Goal: Task Accomplishment & Management: Manage account settings

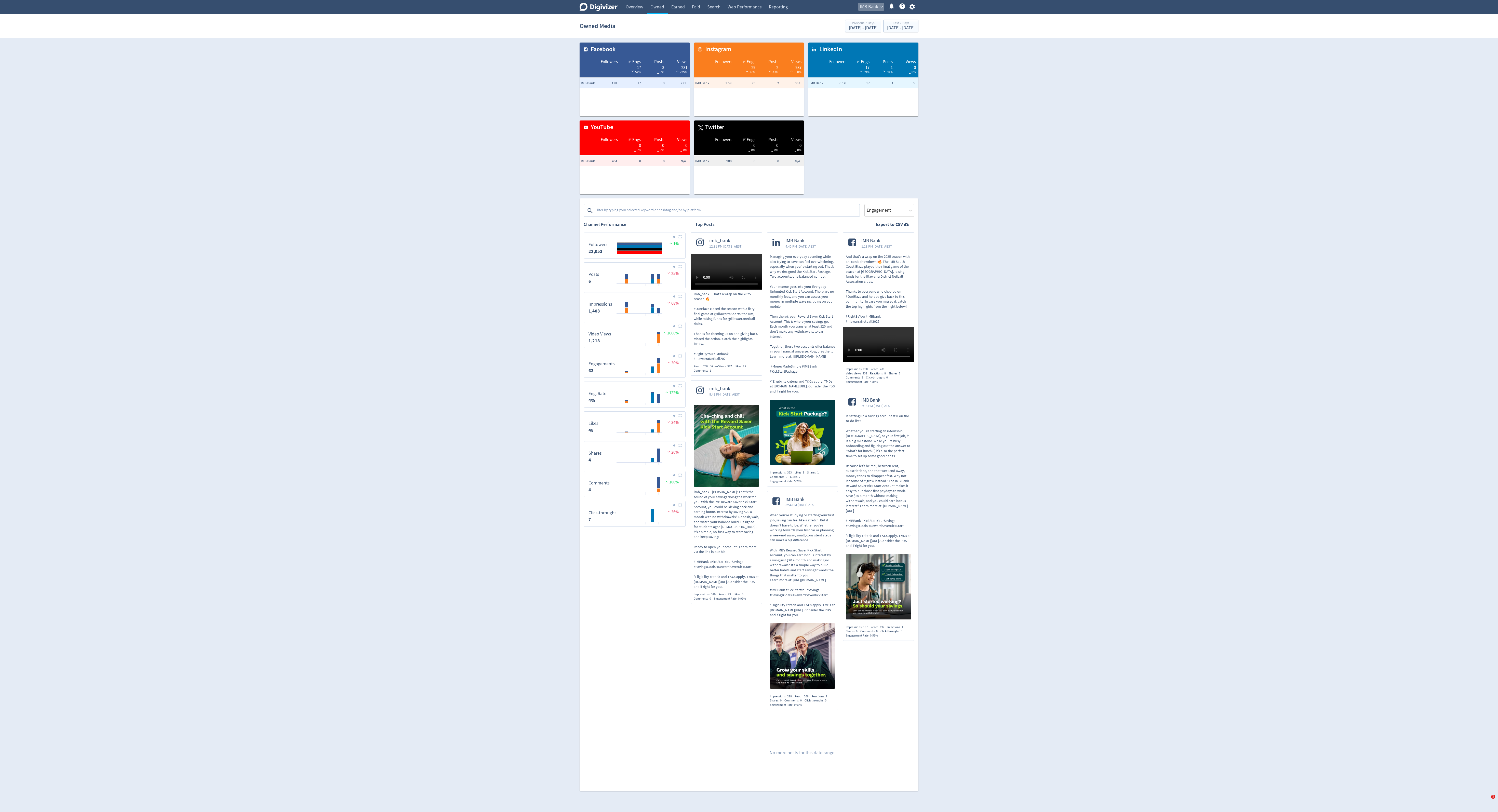
click at [871, 6] on span "IMB Bank" at bounding box center [869, 7] width 19 height 8
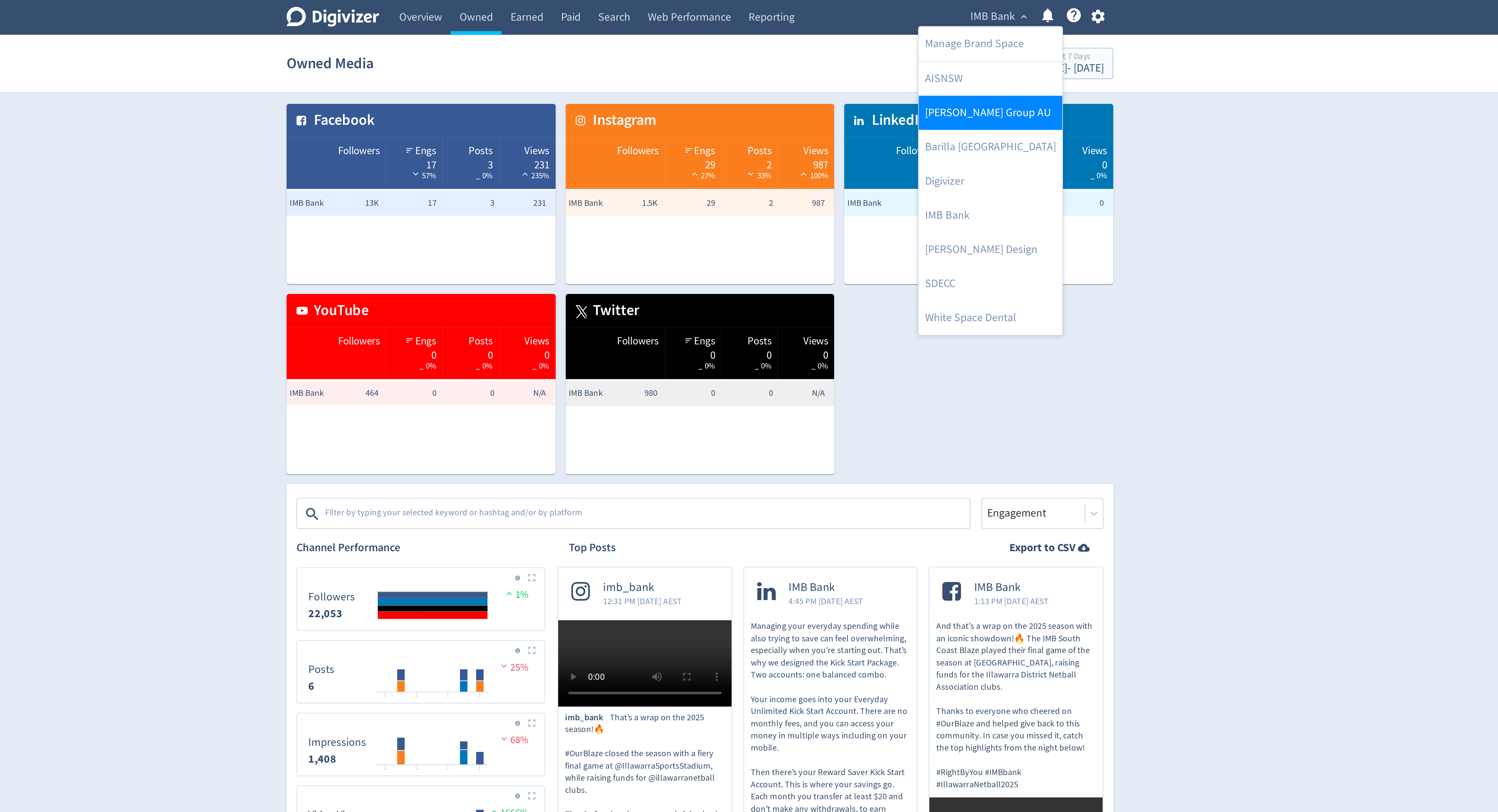
click at [847, 52] on link "Baker Group AU" at bounding box center [868, 46] width 59 height 14
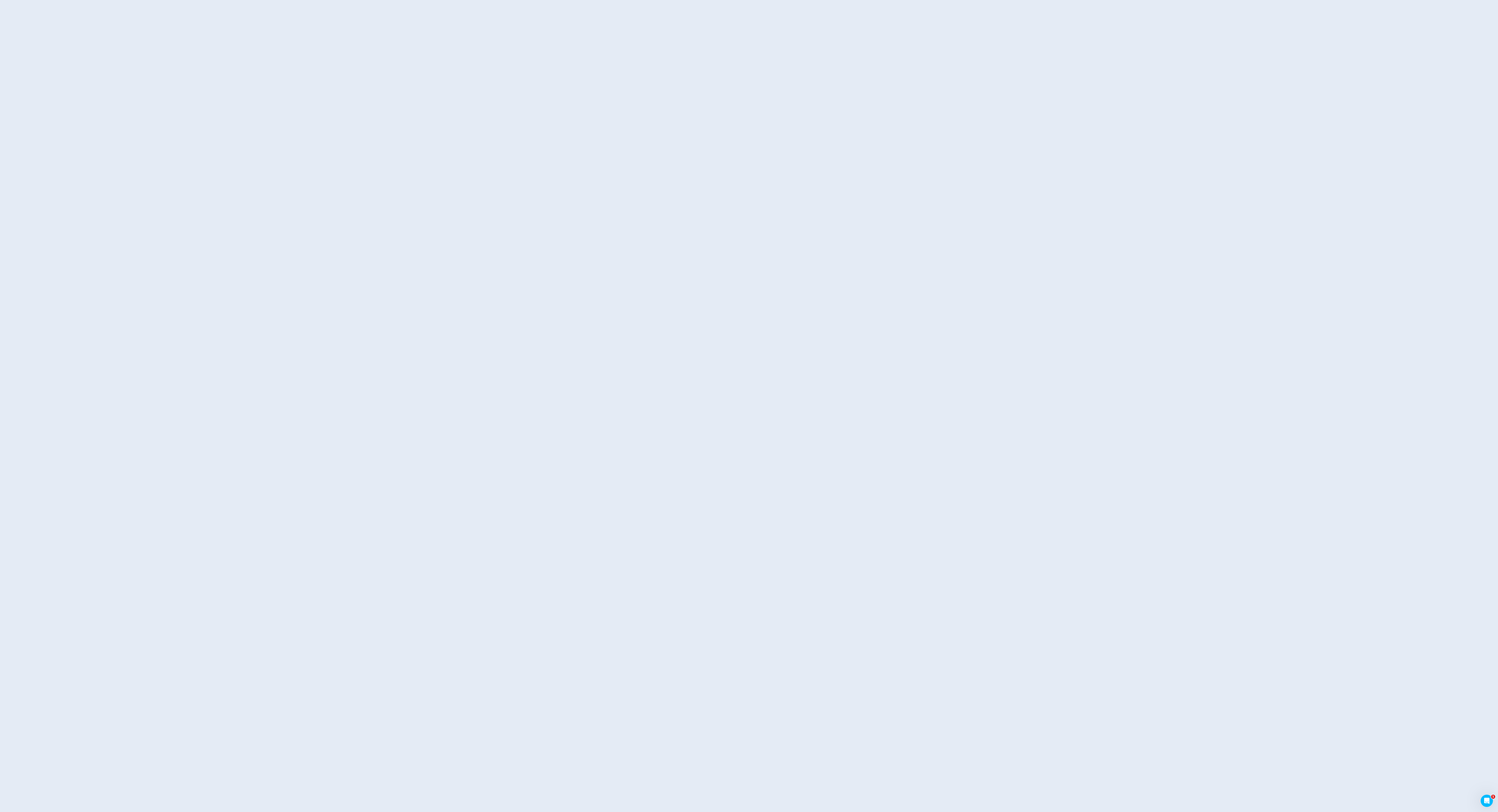
click at [402, 0] on html "1" at bounding box center [749, 0] width 1498 height 0
click at [595, 0] on html "1" at bounding box center [749, 0] width 1498 height 0
click at [793, 0] on html "1" at bounding box center [749, 0] width 1498 height 0
click at [249, 0] on html "1" at bounding box center [187, 0] width 374 height 0
click at [364, 190] on icon "Open Intercom Messenger" at bounding box center [363, 192] width 8 height 8
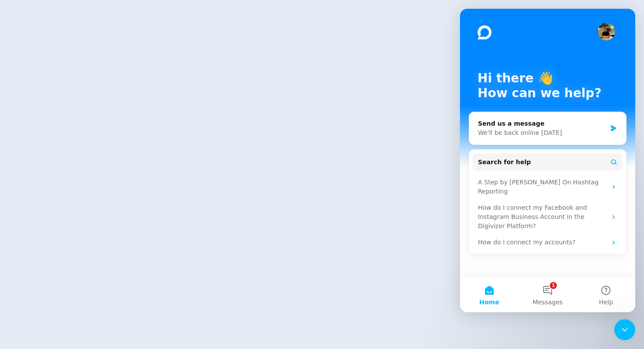
click at [412, 0] on html at bounding box center [322, 0] width 644 height 0
click at [546, 286] on button "1 Messages" at bounding box center [547, 294] width 58 height 35
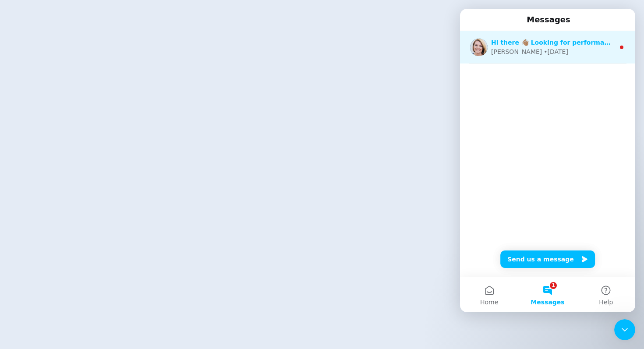
click at [554, 51] on div "Emma • 45w ago" at bounding box center [553, 51] width 124 height 9
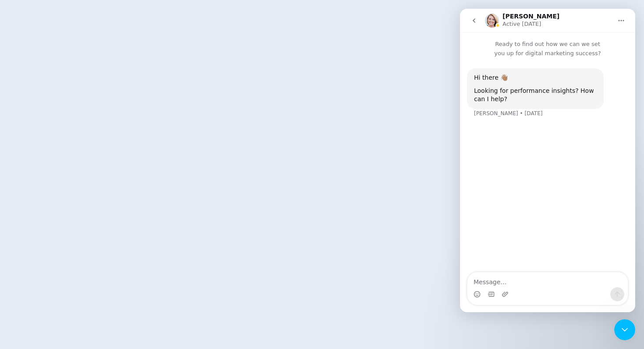
click at [474, 21] on icon "go back" at bounding box center [474, 20] width 7 height 7
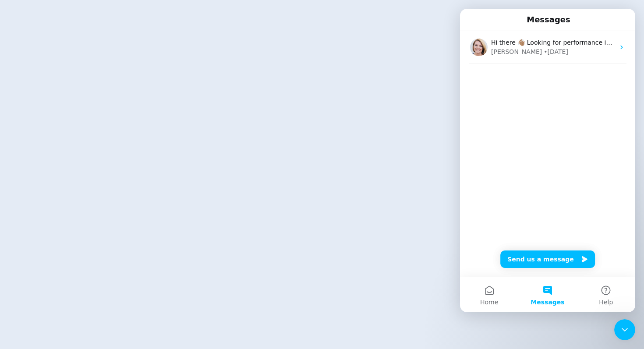
click at [403, 0] on html at bounding box center [322, 0] width 644 height 0
click at [367, 0] on html at bounding box center [322, 0] width 644 height 0
